Goal: Information Seeking & Learning: Check status

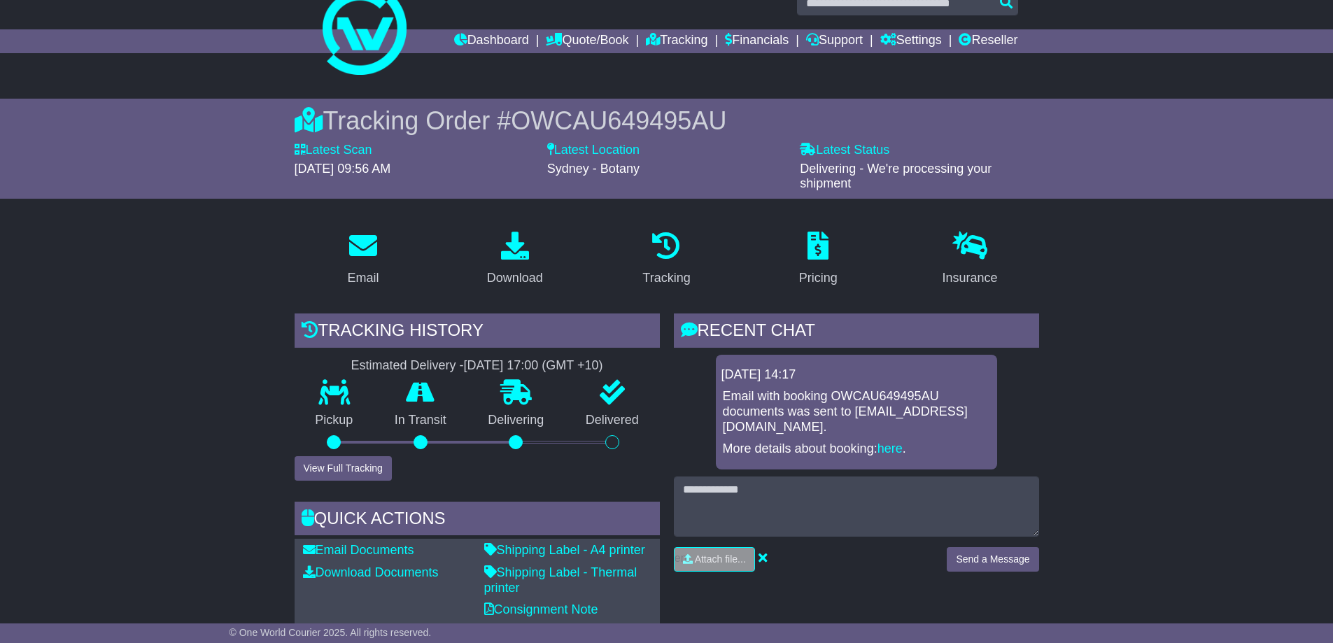
scroll to position [420, 0]
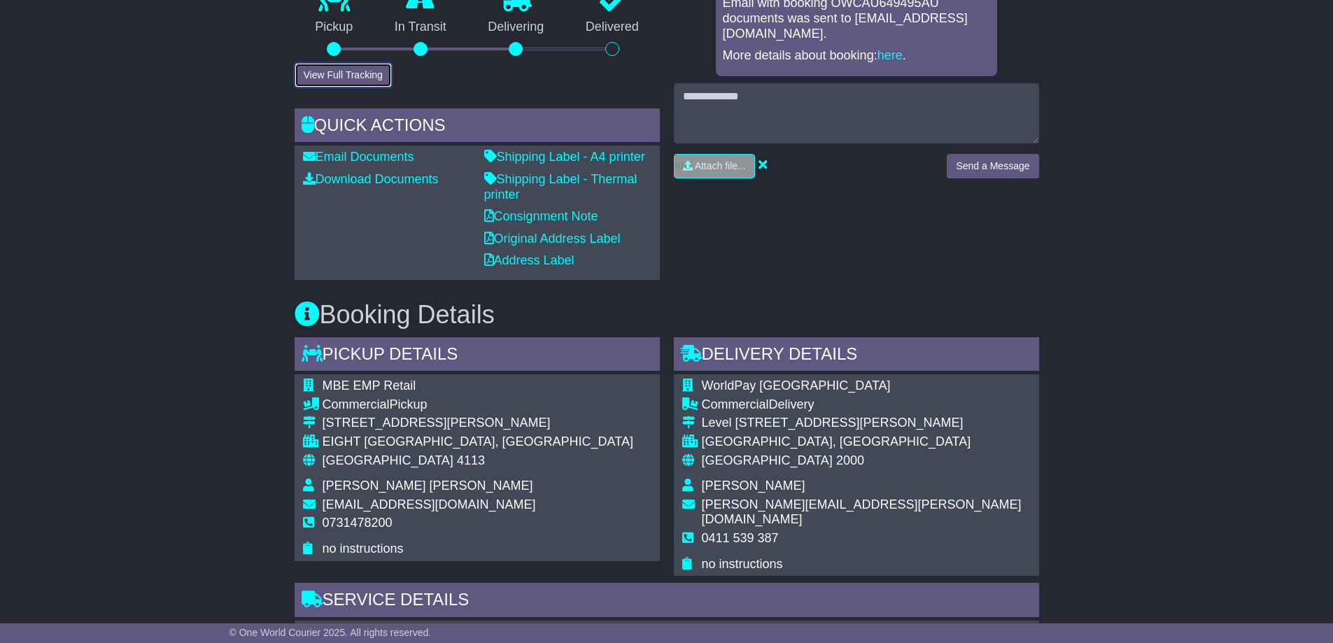
click at [338, 70] on button "View Full Tracking" at bounding box center [343, 75] width 97 height 24
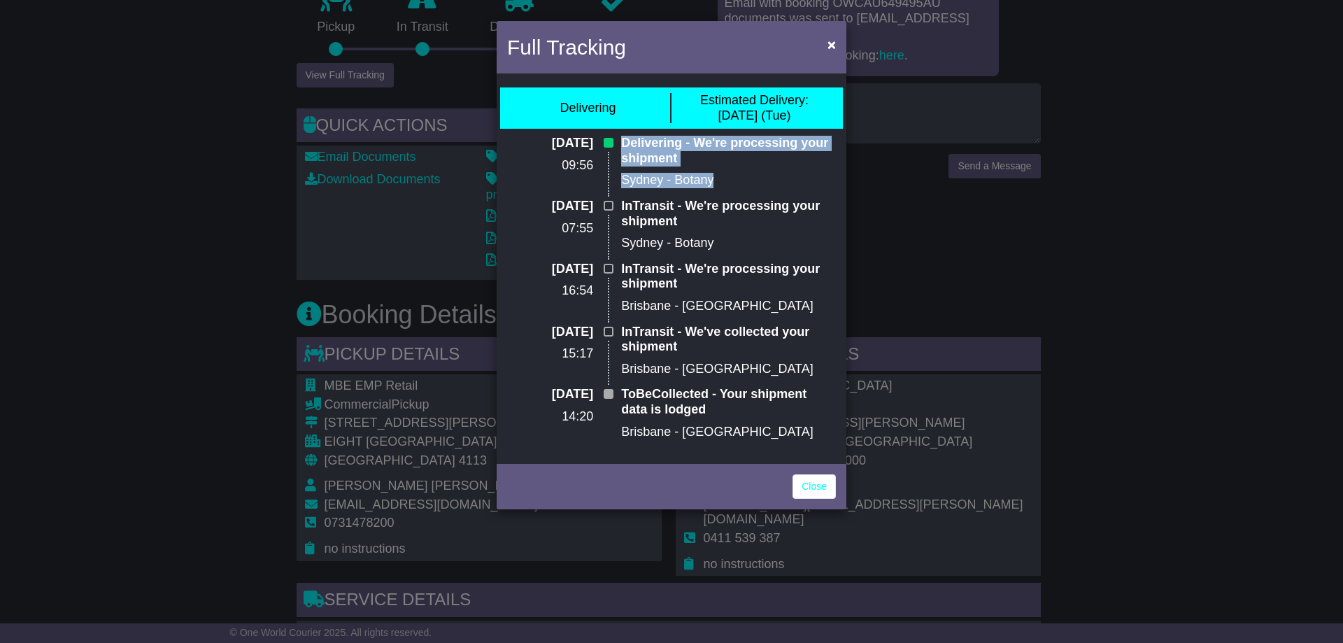
drag, startPoint x: 622, startPoint y: 141, endPoint x: 720, endPoint y: 181, distance: 105.5
click at [720, 181] on div "Delivering - We're processing your shipment [GEOGRAPHIC_DATA] - Botany" at bounding box center [728, 167] width 229 height 63
click at [721, 181] on p "Sydney - Botany" at bounding box center [728, 180] width 215 height 15
drag, startPoint x: 720, startPoint y: 180, endPoint x: 626, endPoint y: 146, distance: 100.3
click at [626, 146] on div "Delivering - We're processing your shipment [GEOGRAPHIC_DATA] - Botany" at bounding box center [728, 167] width 229 height 63
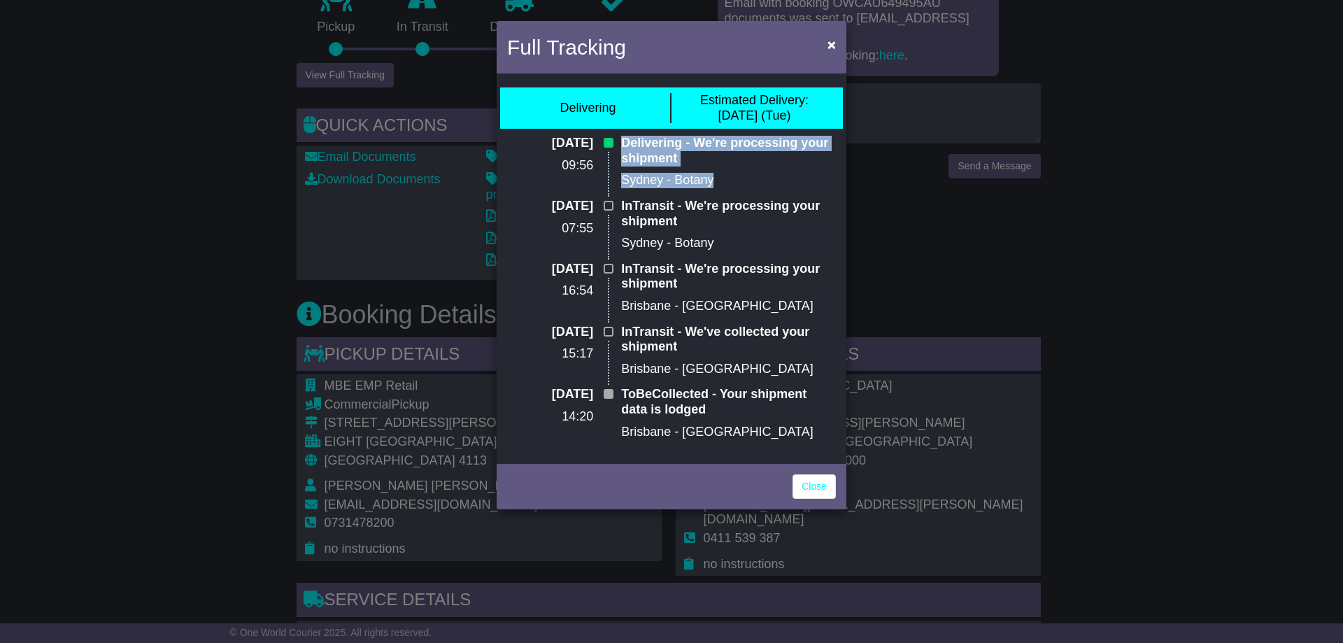
click at [630, 148] on p "Delivering - We're processing your shipment" at bounding box center [728, 151] width 215 height 30
drag, startPoint x: 621, startPoint y: 143, endPoint x: 716, endPoint y: 190, distance: 106.7
click at [716, 190] on div "Delivering - We're processing your shipment [GEOGRAPHIC_DATA] - Botany" at bounding box center [728, 167] width 229 height 63
click at [721, 183] on p "Sydney - Botany" at bounding box center [728, 180] width 215 height 15
drag, startPoint x: 719, startPoint y: 181, endPoint x: 614, endPoint y: 145, distance: 111.7
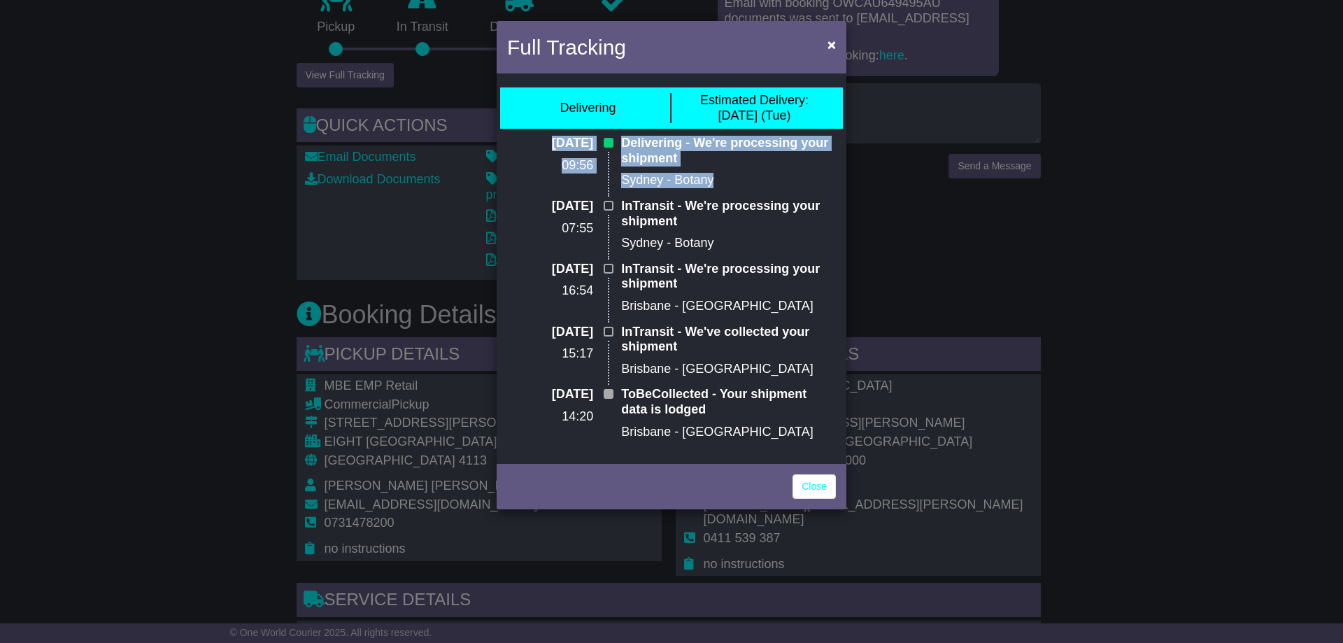
click at [614, 145] on div "[DATE] 09:56 Delivering - We're processing your shipment [GEOGRAPHIC_DATA] - Bo…" at bounding box center [671, 167] width 343 height 63
click at [656, 152] on p "Delivering - We're processing your shipment" at bounding box center [728, 151] width 215 height 30
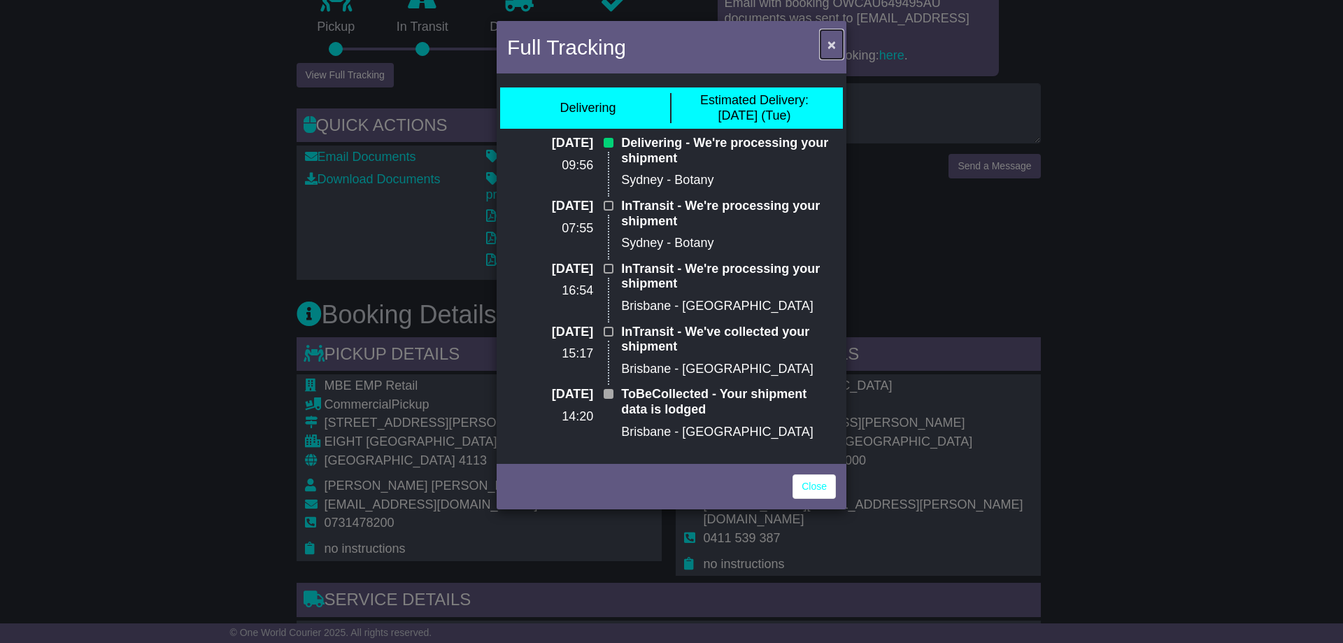
click at [840, 42] on button "×" at bounding box center [832, 44] width 22 height 29
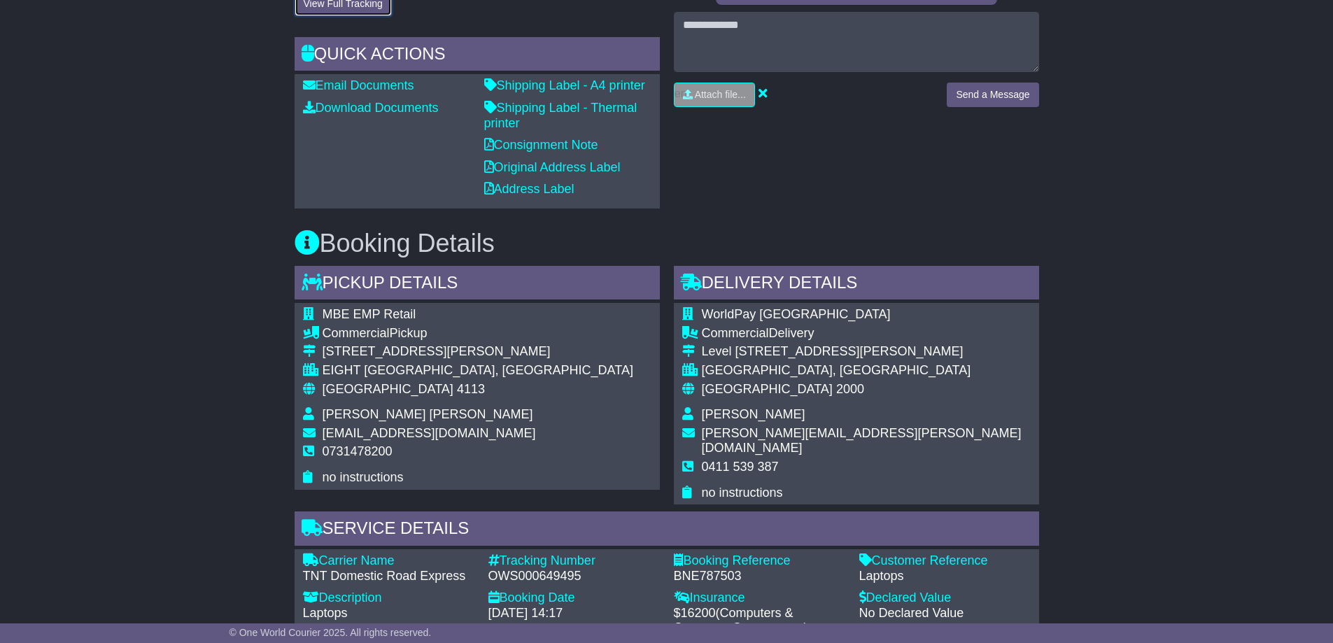
scroll to position [560, 0]
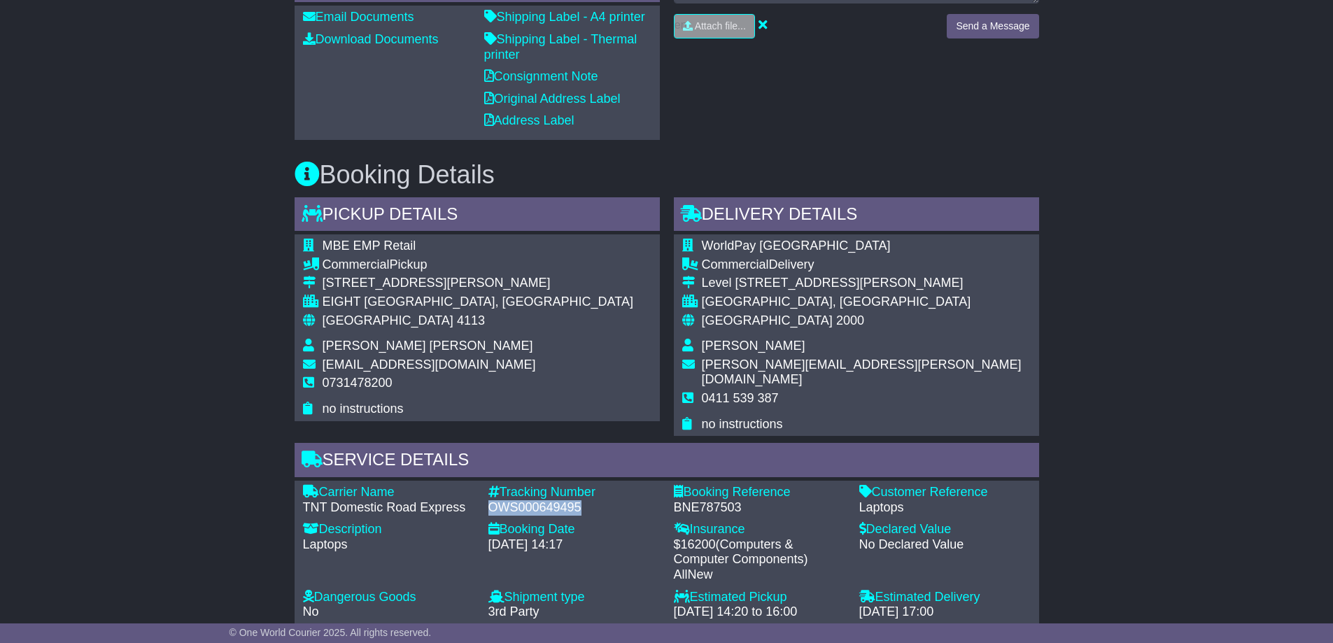
drag, startPoint x: 488, startPoint y: 490, endPoint x: 591, endPoint y: 495, distance: 103.0
click at [591, 500] on div "OWS000649495" at bounding box center [573, 507] width 171 height 15
copy div "OWS000649495"
